Goal: Communication & Community: Answer question/provide support

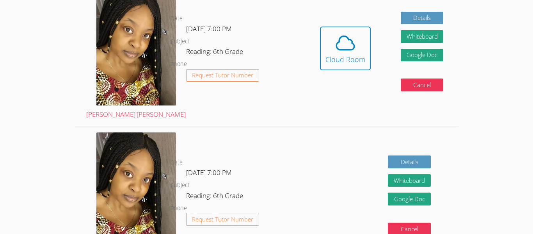
scroll to position [246, 0]
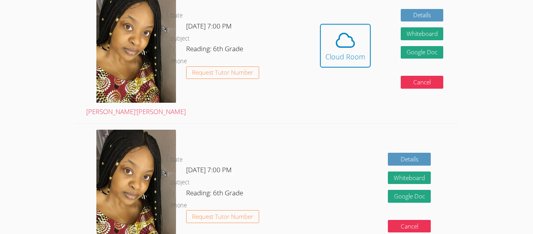
click at [394, 79] on div "Hidden Cloud Room Details Whiteboard Hidden Google Doc Cancel" at bounding box center [381, 52] width 153 height 144
click at [346, 44] on icon at bounding box center [345, 40] width 22 height 22
click at [329, 51] on div "Cloud Room" at bounding box center [345, 56] width 40 height 11
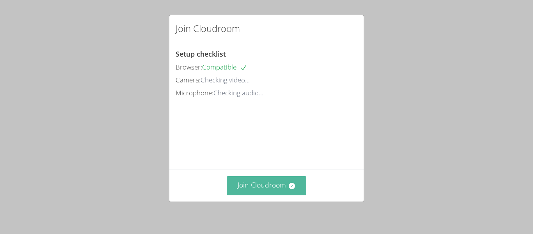
click at [300, 187] on button "Join Cloudroom" at bounding box center [267, 185] width 80 height 19
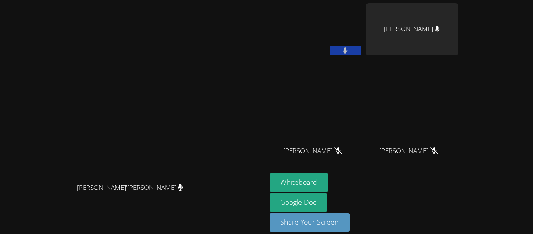
click at [361, 55] on button at bounding box center [345, 51] width 31 height 10
click at [361, 46] on button at bounding box center [345, 51] width 31 height 10
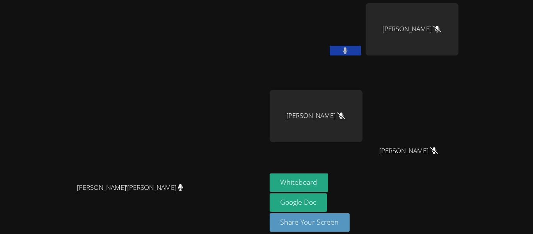
click at [348, 50] on icon at bounding box center [345, 50] width 5 height 7
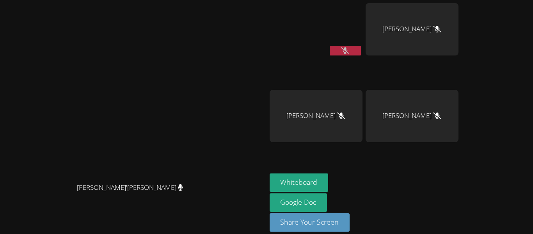
click at [362, 27] on video at bounding box center [316, 29] width 93 height 52
click at [361, 51] on button at bounding box center [345, 51] width 31 height 10
click at [361, 48] on button at bounding box center [345, 51] width 31 height 10
click at [108, 39] on video at bounding box center [133, 105] width 117 height 146
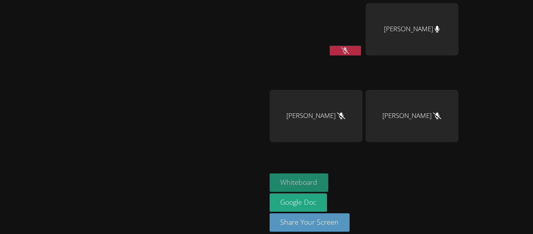
click at [329, 179] on button "Whiteboard" at bounding box center [299, 182] width 59 height 18
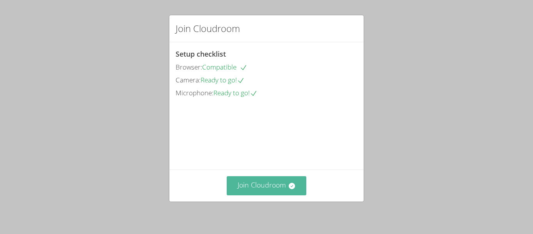
click at [270, 181] on button "Join Cloudroom" at bounding box center [267, 185] width 80 height 19
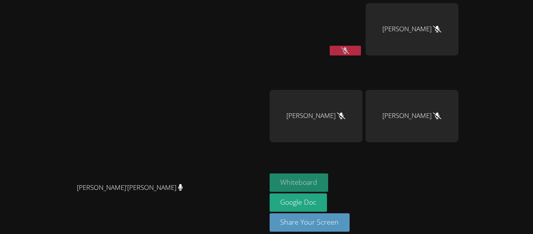
click at [329, 185] on button "Whiteboard" at bounding box center [299, 182] width 59 height 18
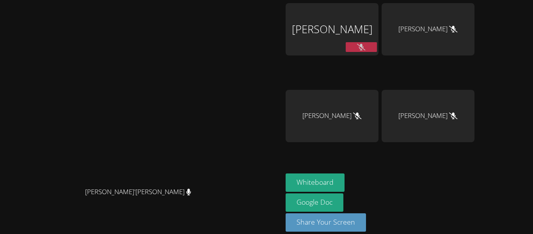
click at [200, 107] on video at bounding box center [141, 105] width 117 height 155
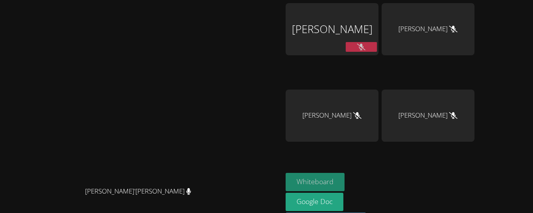
click at [345, 176] on button "Whiteboard" at bounding box center [315, 182] width 59 height 18
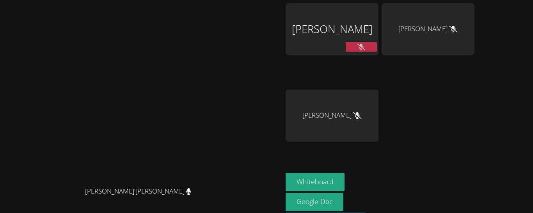
click at [377, 46] on button at bounding box center [361, 47] width 31 height 10
click at [377, 42] on button at bounding box center [361, 47] width 31 height 10
click at [365, 44] on icon at bounding box center [361, 47] width 8 height 7
click at [364, 46] on icon at bounding box center [361, 47] width 5 height 7
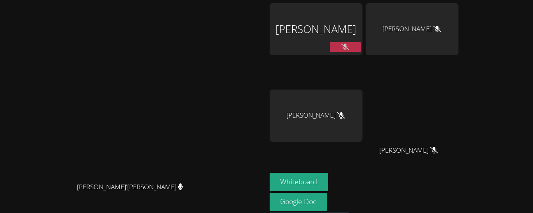
click at [361, 51] on button at bounding box center [345, 47] width 31 height 10
click at [348, 47] on icon at bounding box center [345, 47] width 5 height 7
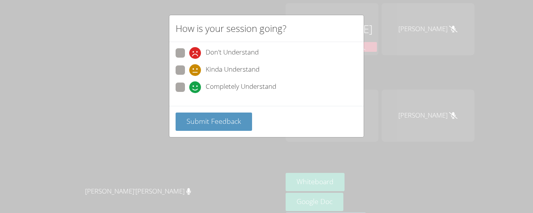
click at [123, 118] on div "How is your session going? Don't Understand Kinda Understand Completely Underst…" at bounding box center [266, 106] width 533 height 213
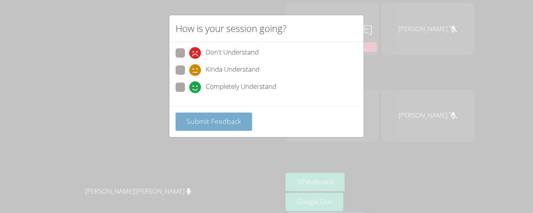
click at [222, 121] on span "Submit Feedback" at bounding box center [214, 121] width 55 height 9
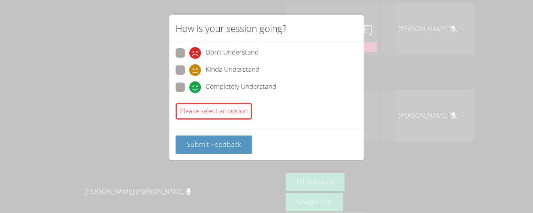
click at [194, 93] on icon at bounding box center [195, 88] width 12 height 12
click at [194, 89] on input "Completely Understand" at bounding box center [192, 86] width 7 height 7
radio input "true"
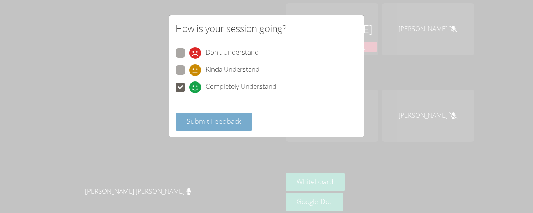
click at [201, 130] on button "Submit Feedback" at bounding box center [214, 122] width 76 height 18
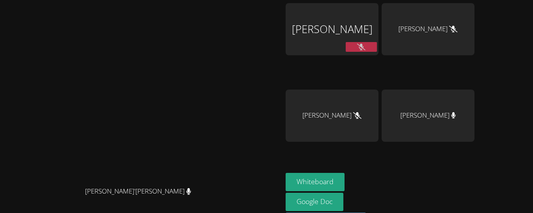
click at [115, 100] on video at bounding box center [141, 105] width 276 height 155
click at [377, 46] on button at bounding box center [361, 47] width 31 height 10
click at [377, 48] on button at bounding box center [361, 47] width 31 height 10
click at [345, 179] on button "Whiteboard" at bounding box center [315, 182] width 59 height 18
click at [365, 44] on icon at bounding box center [361, 47] width 8 height 7
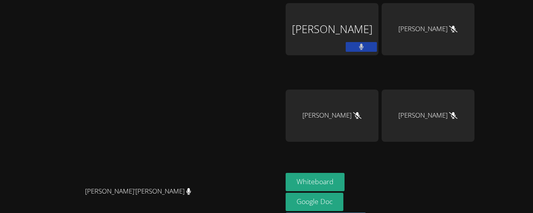
click at [377, 45] on button at bounding box center [361, 47] width 31 height 10
click at [377, 44] on button at bounding box center [361, 47] width 31 height 10
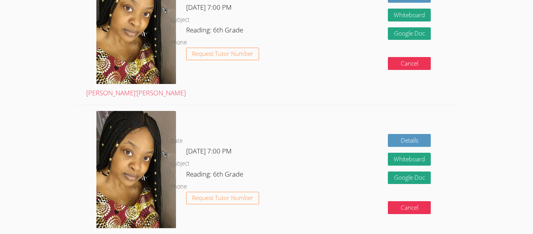
scroll to position [240, 0]
